Goal: Communication & Community: Answer question/provide support

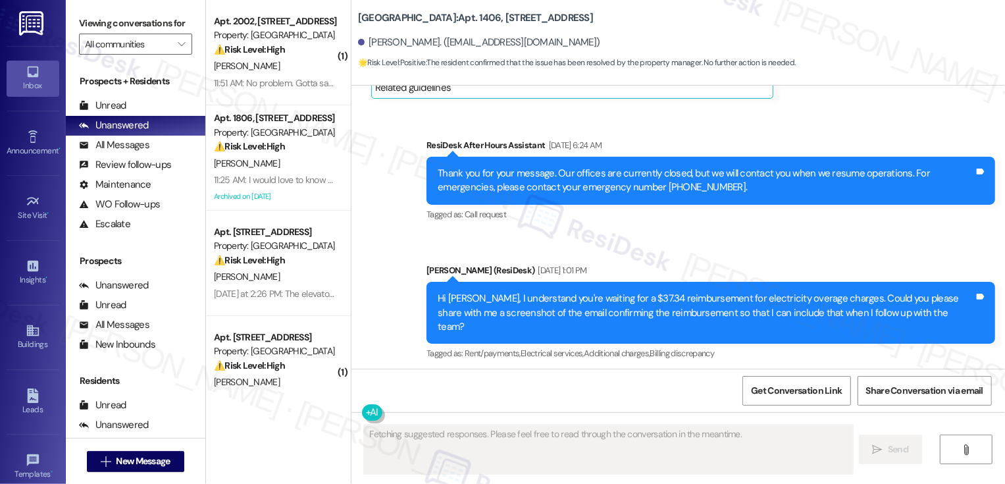
scroll to position [1561, 0]
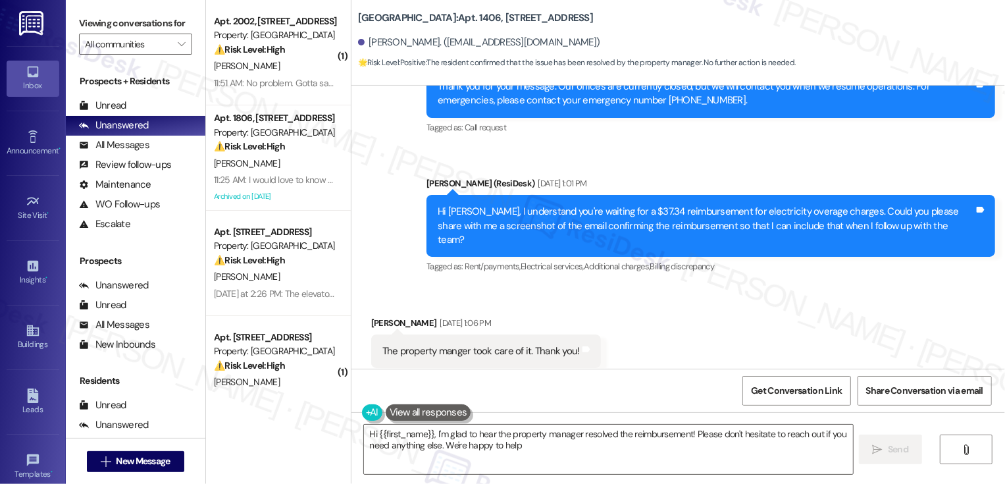
type textarea "Hi {{first_name}}, I'm glad to hear the property manager resolved the reimburse…"
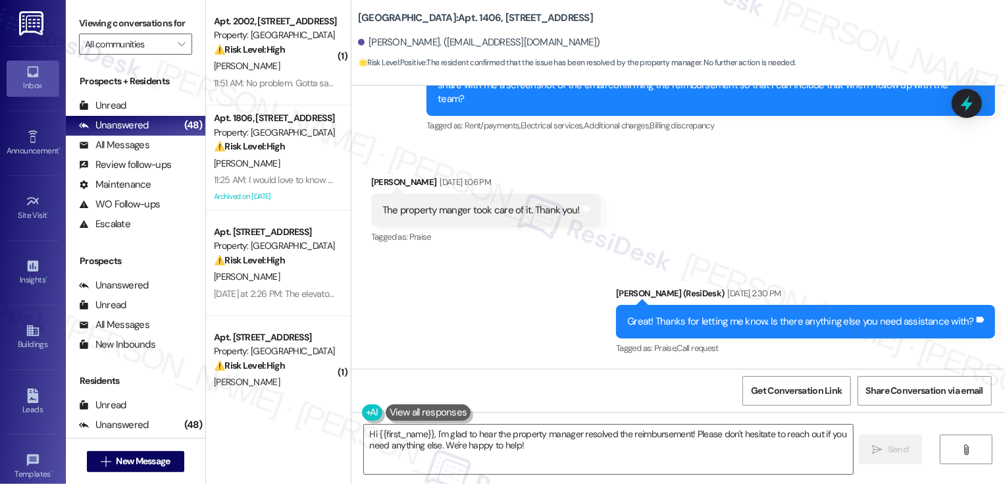
scroll to position [1919, 0]
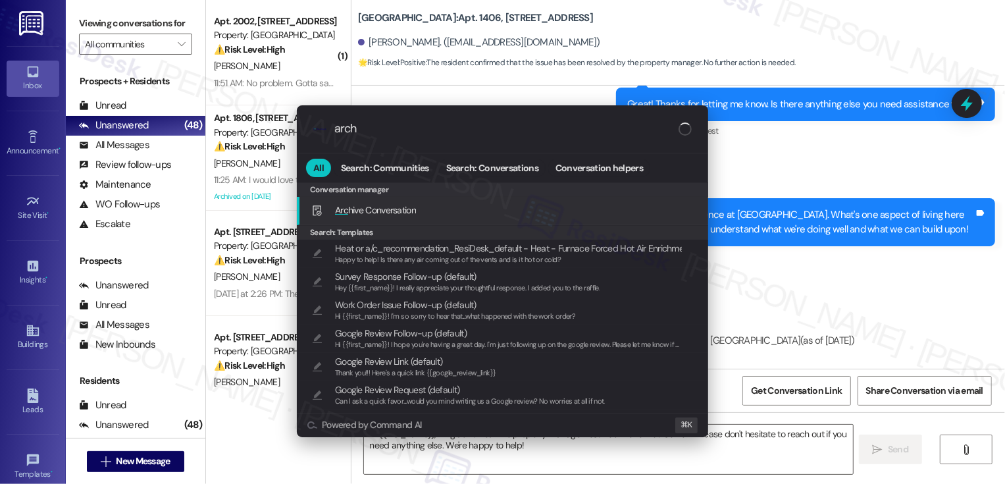
type input "archi"
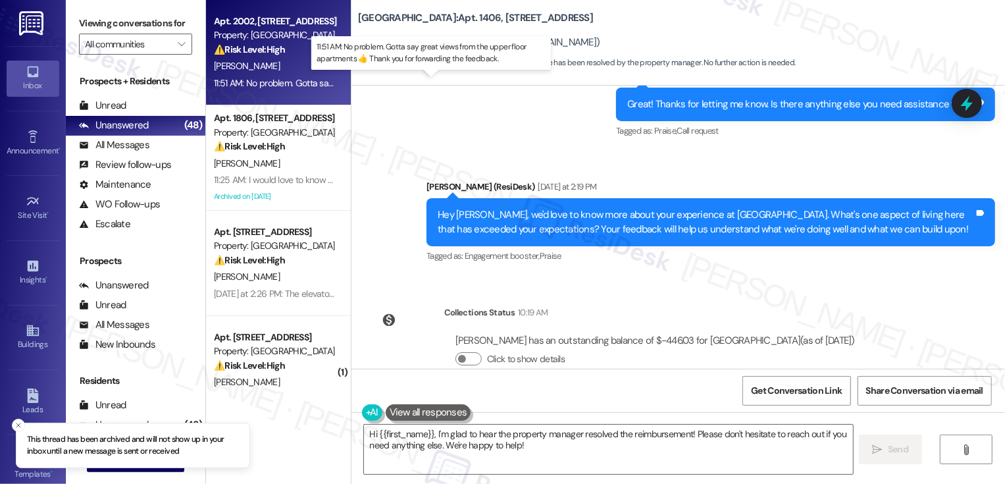
click at [272, 86] on div "11:51 AM: No problem. Gotta say great views from the upper floor apartments 👍 T…" at bounding box center [442, 83] width 457 height 12
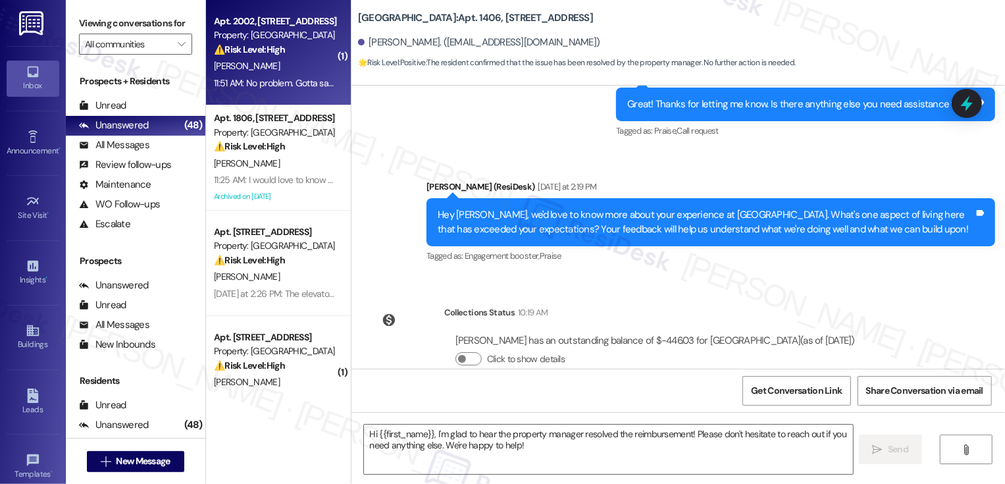
click at [272, 86] on div "11:51 AM: No problem. Gotta say great views from the upper floor apartments 👍 T…" at bounding box center [442, 83] width 457 height 12
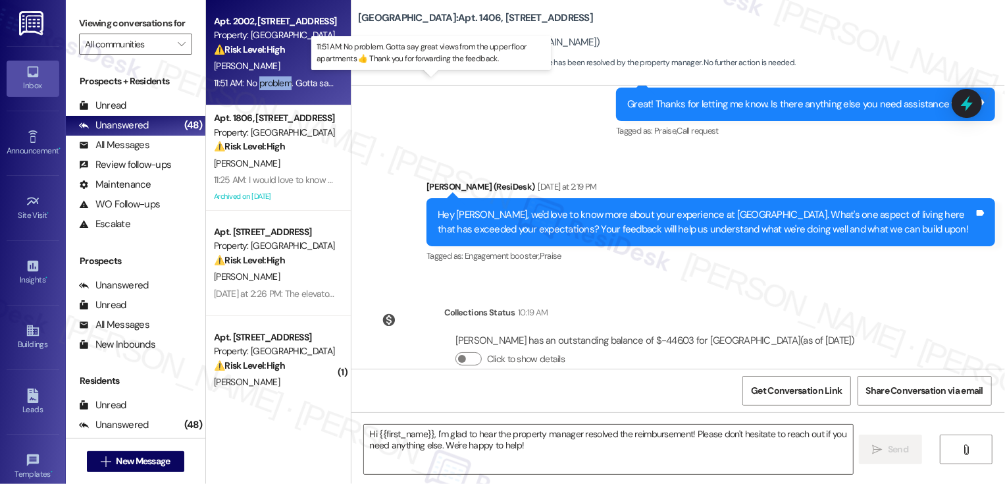
type textarea "Fetching suggested responses. Please feel free to read through the conversation…"
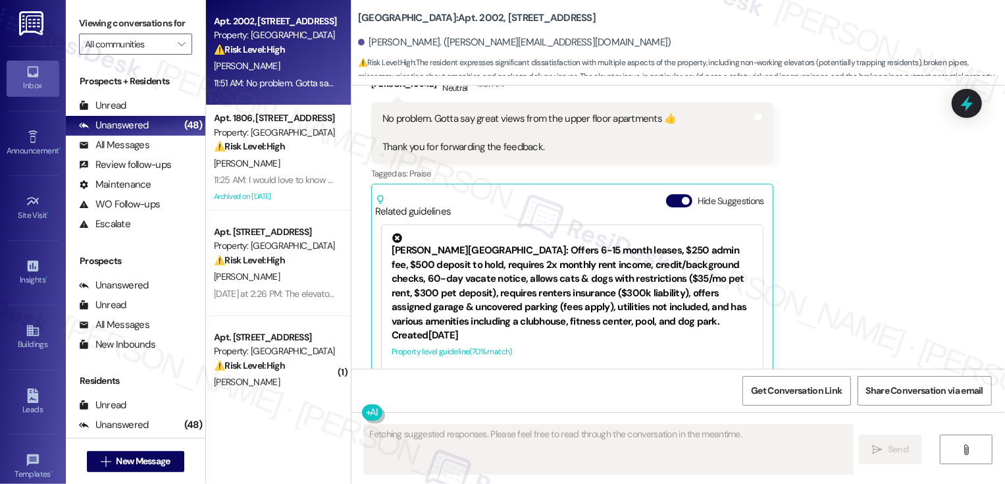
scroll to position [3006, 0]
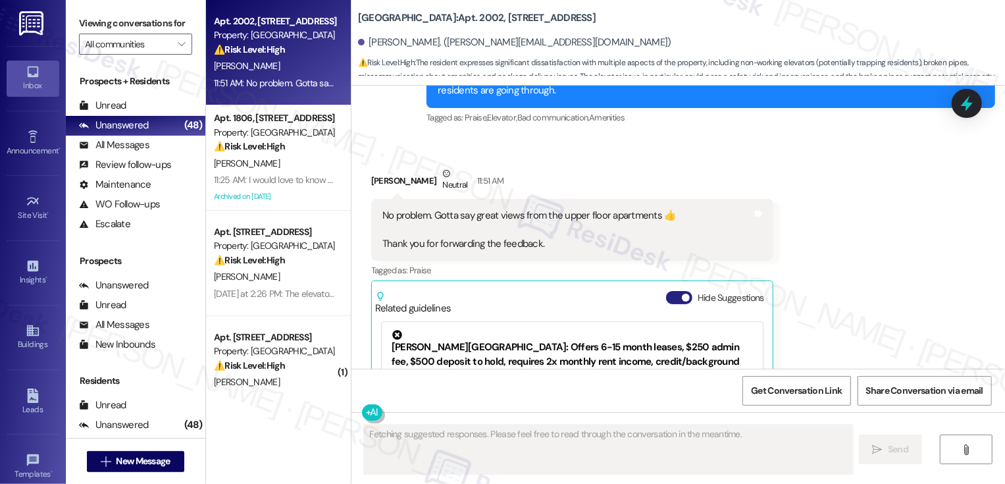
click at [682, 293] on span "button" at bounding box center [686, 297] width 8 height 8
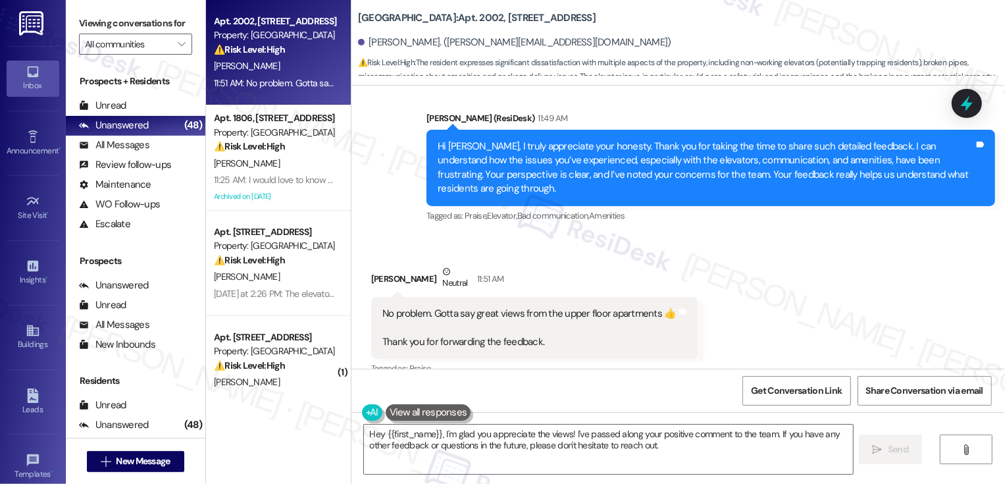
scroll to position [2910, 0]
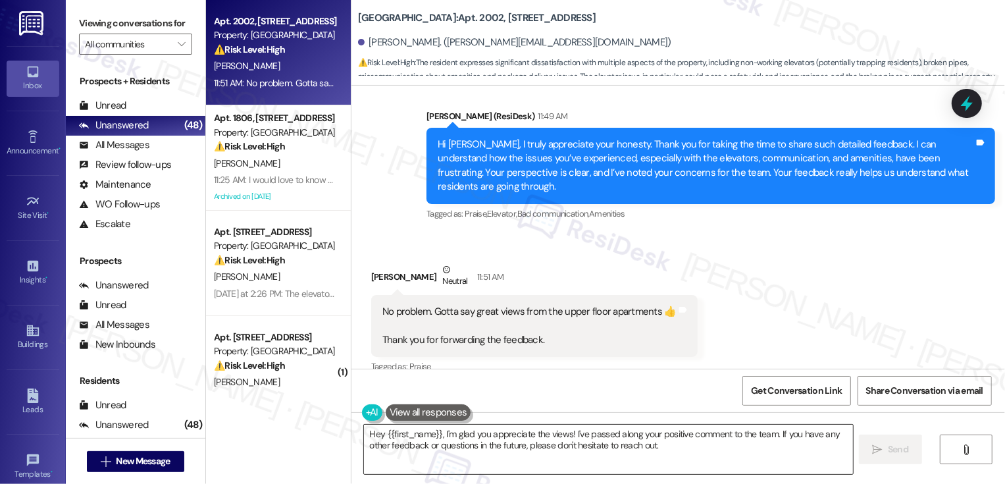
click at [461, 443] on textarea "Hey {{first_name}}, I'm glad you appreciate the views! I've passed along your p…" at bounding box center [608, 448] width 489 height 49
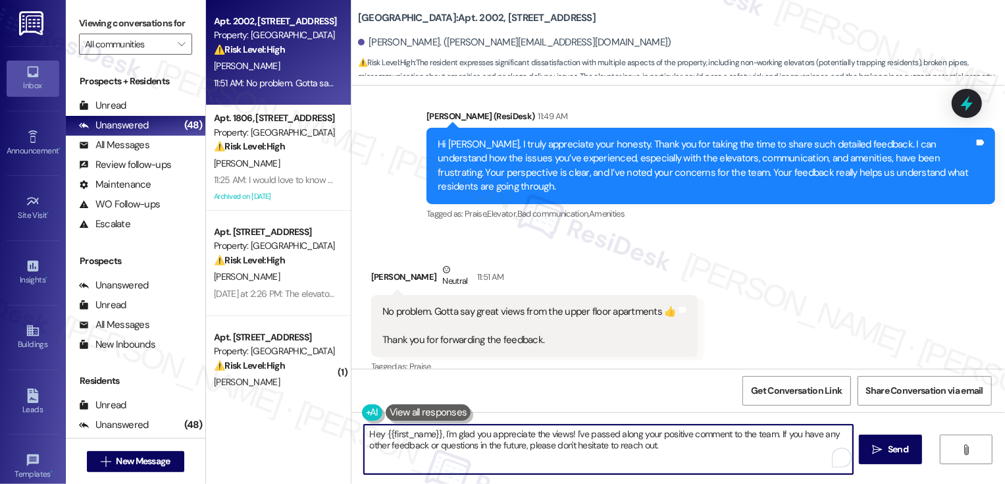
drag, startPoint x: 438, startPoint y: 432, endPoint x: 322, endPoint y: 433, distance: 115.2
click at [324, 433] on div "Apt. 2002, [STREET_ADDRESS] Property: [GEOGRAPHIC_DATA] ⚠️ Risk Level: High The…" at bounding box center [605, 242] width 799 height 484
drag, startPoint x: 490, startPoint y: 434, endPoint x: 694, endPoint y: 426, distance: 204.2
click at [694, 426] on textarea "I'm glad you appreciate the views! I've passed along your positive comment to t…" at bounding box center [608, 448] width 489 height 49
drag, startPoint x: 492, startPoint y: 434, endPoint x: 692, endPoint y: 430, distance: 200.7
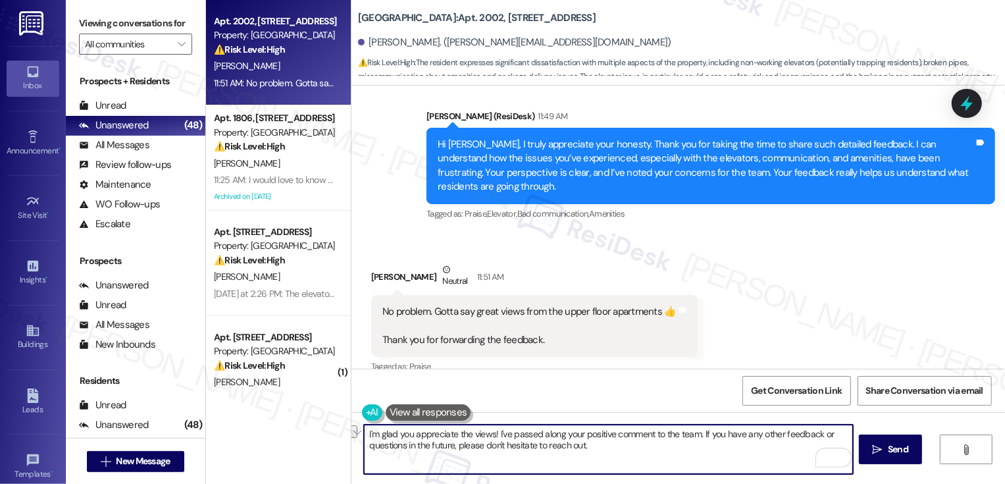
click at [692, 430] on textarea "I'm glad you appreciate the views! I've passed along your positive comment to t…" at bounding box center [608, 448] width 489 height 49
click at [780, 249] on div "Received via SMS [PERSON_NAME] Neutral 11:51 AM No problem. Gotta say great vie…" at bounding box center [677, 329] width 653 height 192
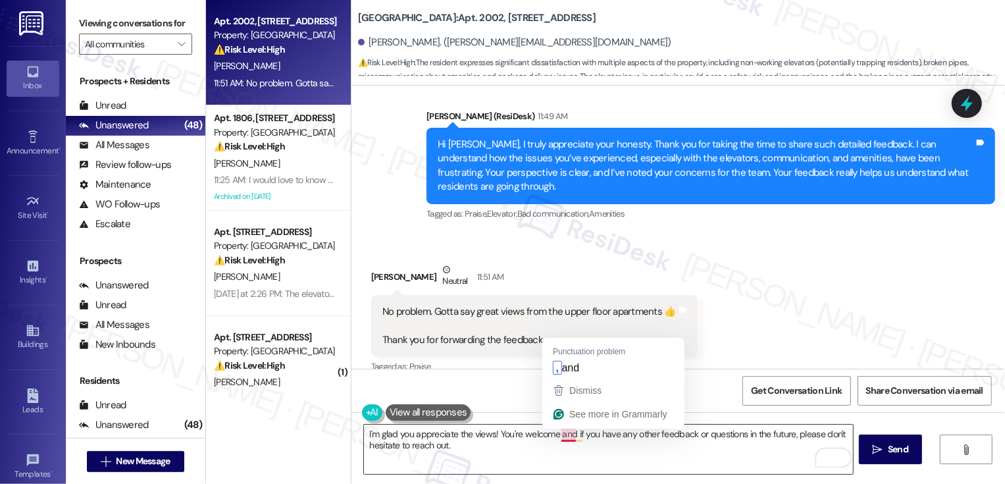
click at [562, 434] on textarea "I'm glad you appreciate the views! You're welcome and if you have any other fee…" at bounding box center [608, 448] width 489 height 49
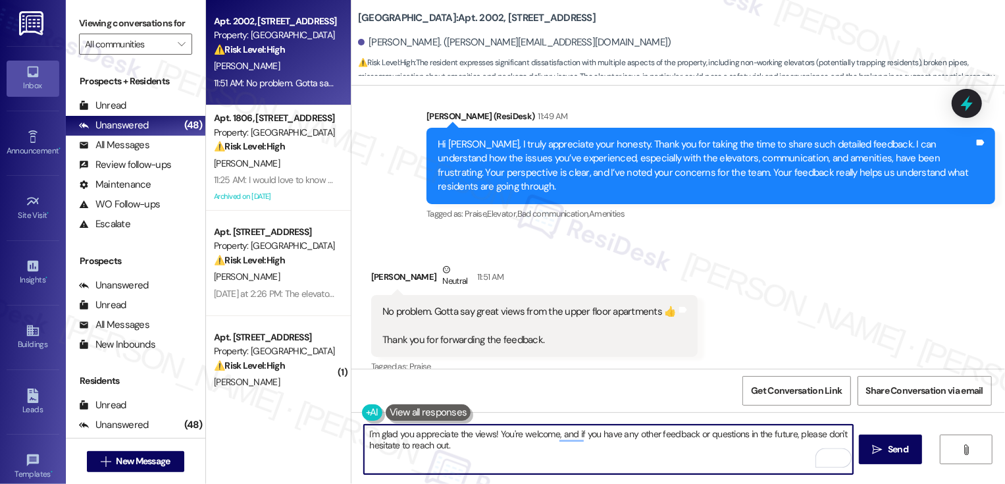
click at [480, 452] on textarea "I'm glad you appreciate the views! You're welcome, and if you have any other fe…" at bounding box center [608, 448] width 489 height 49
click at [561, 436] on textarea "I'm glad you appreciate the views! You're welcome, and if you have any other fe…" at bounding box center [608, 448] width 489 height 49
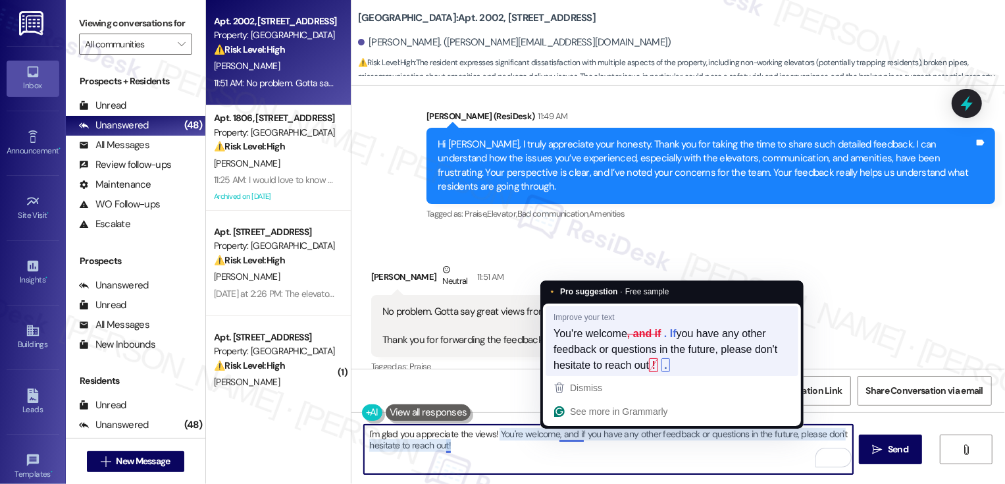
type textarea "I'm glad you appreciate the views! You're welcome, and if you have any other fe…"
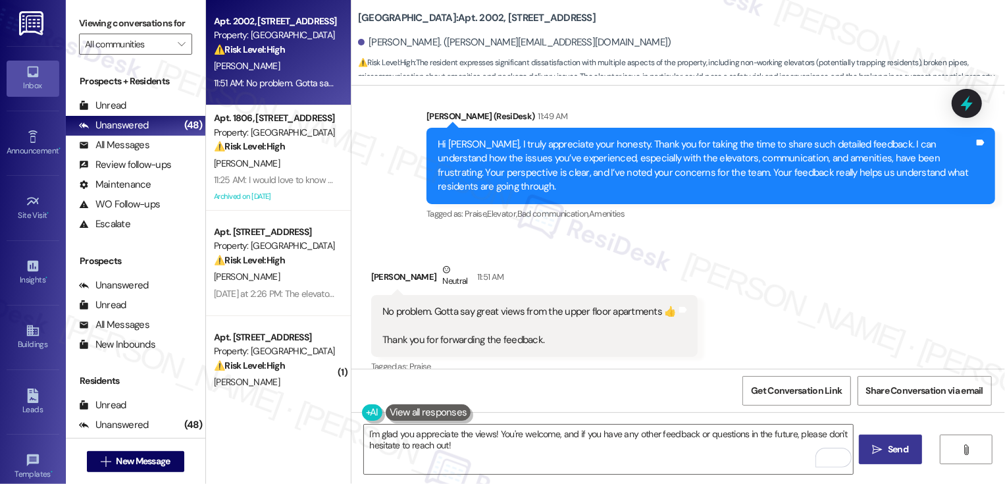
click at [877, 443] on span " Send" at bounding box center [890, 449] width 41 height 14
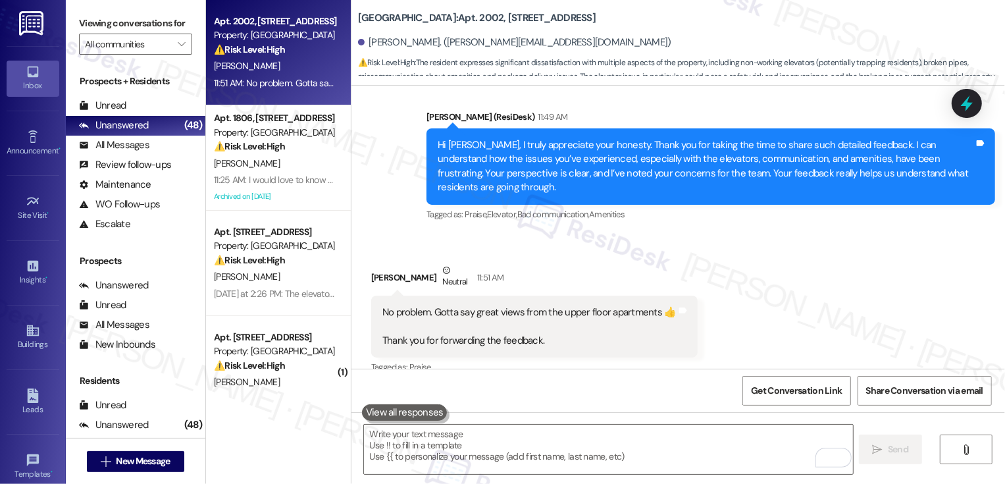
scroll to position [3016, 0]
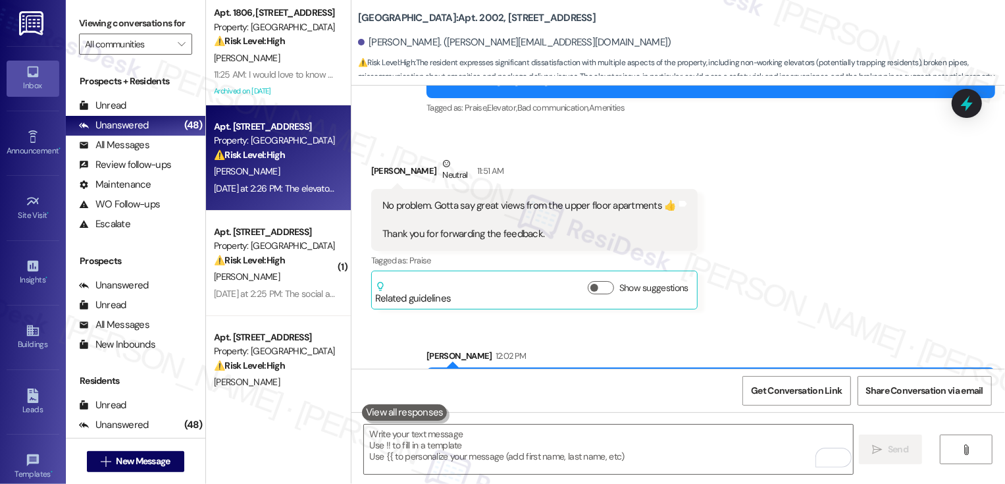
click at [270, 139] on div "Property: [GEOGRAPHIC_DATA]" at bounding box center [275, 141] width 122 height 14
type textarea "Fetching suggested responses. Please feel free to read through the conversation…"
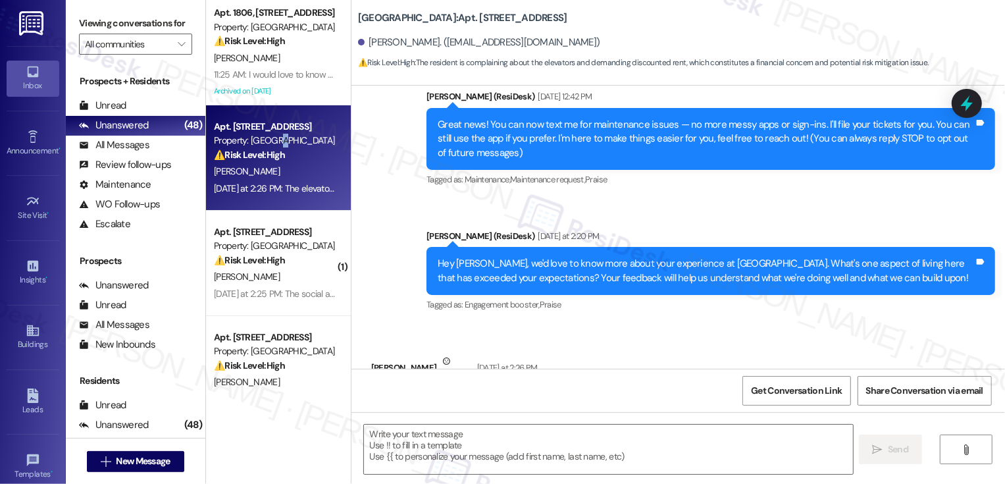
type textarea "Fetching suggested responses. Please feel free to read through the conversation…"
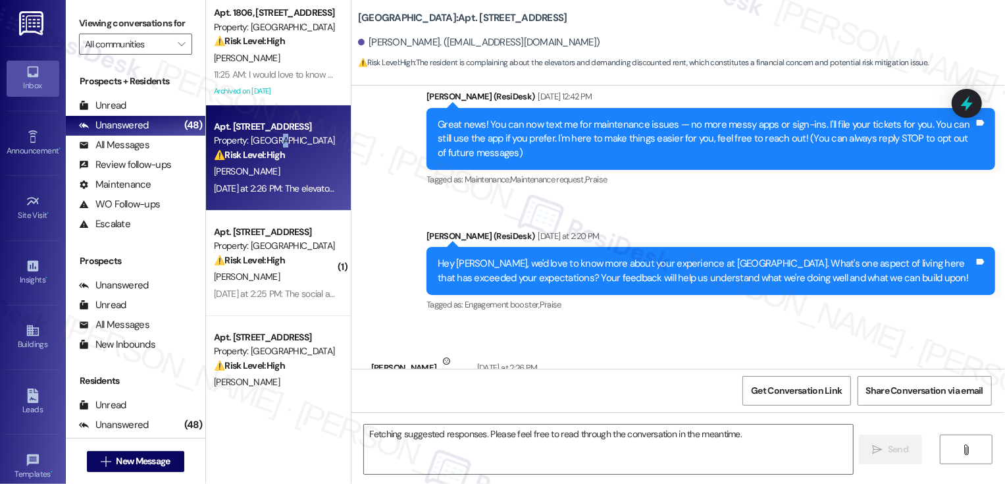
scroll to position [194, 0]
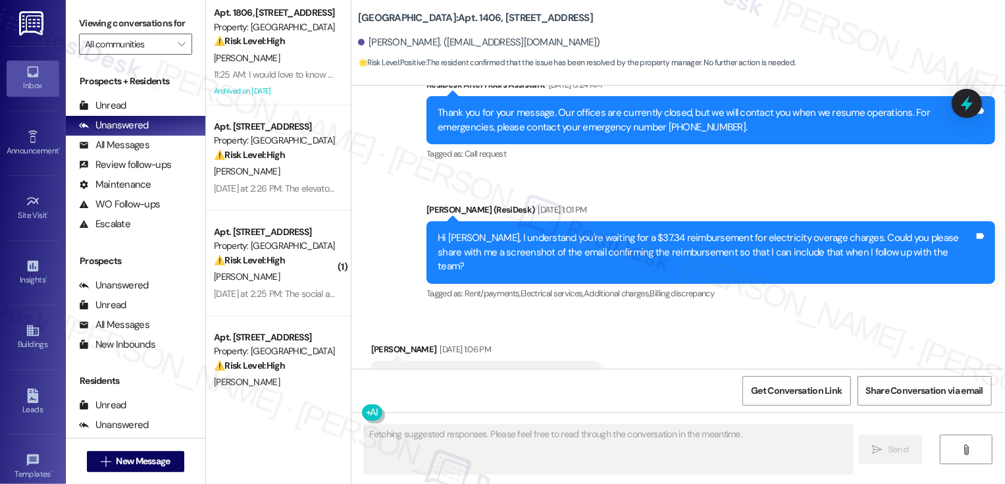
scroll to position [1464, 0]
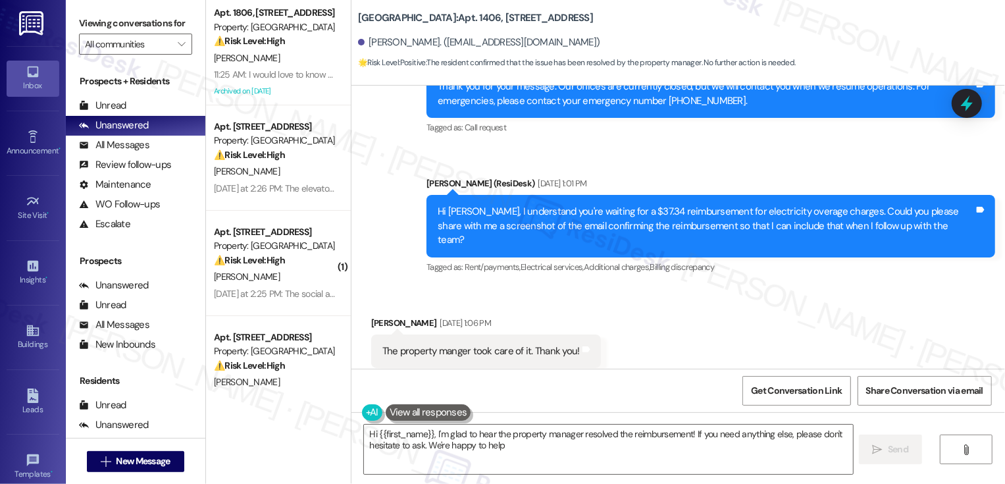
type textarea "Hi {{first_name}}, I'm glad to hear the property manager resolved the reimburse…"
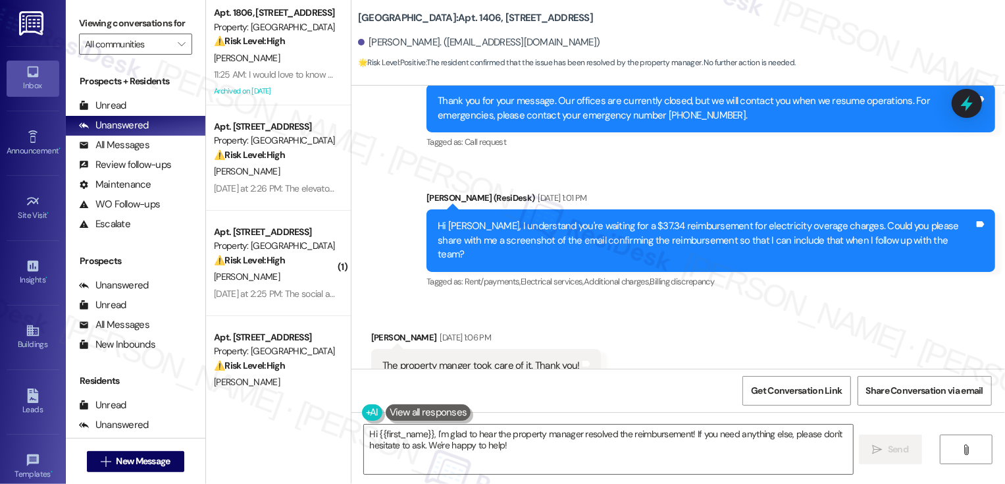
scroll to position [1434, 0]
